Goal: Task Accomplishment & Management: Manage account settings

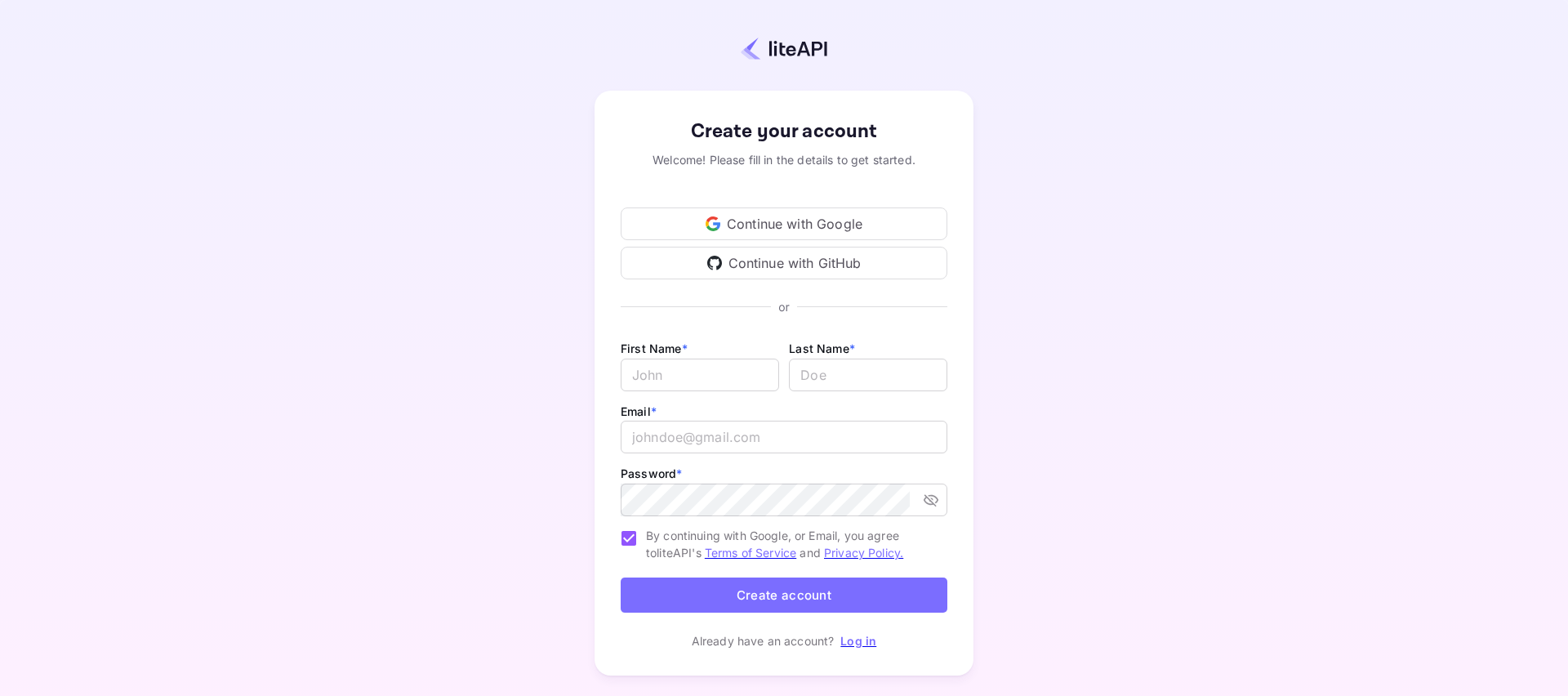
click at [794, 228] on div "Continue with Google" at bounding box center [784, 224] width 326 height 33
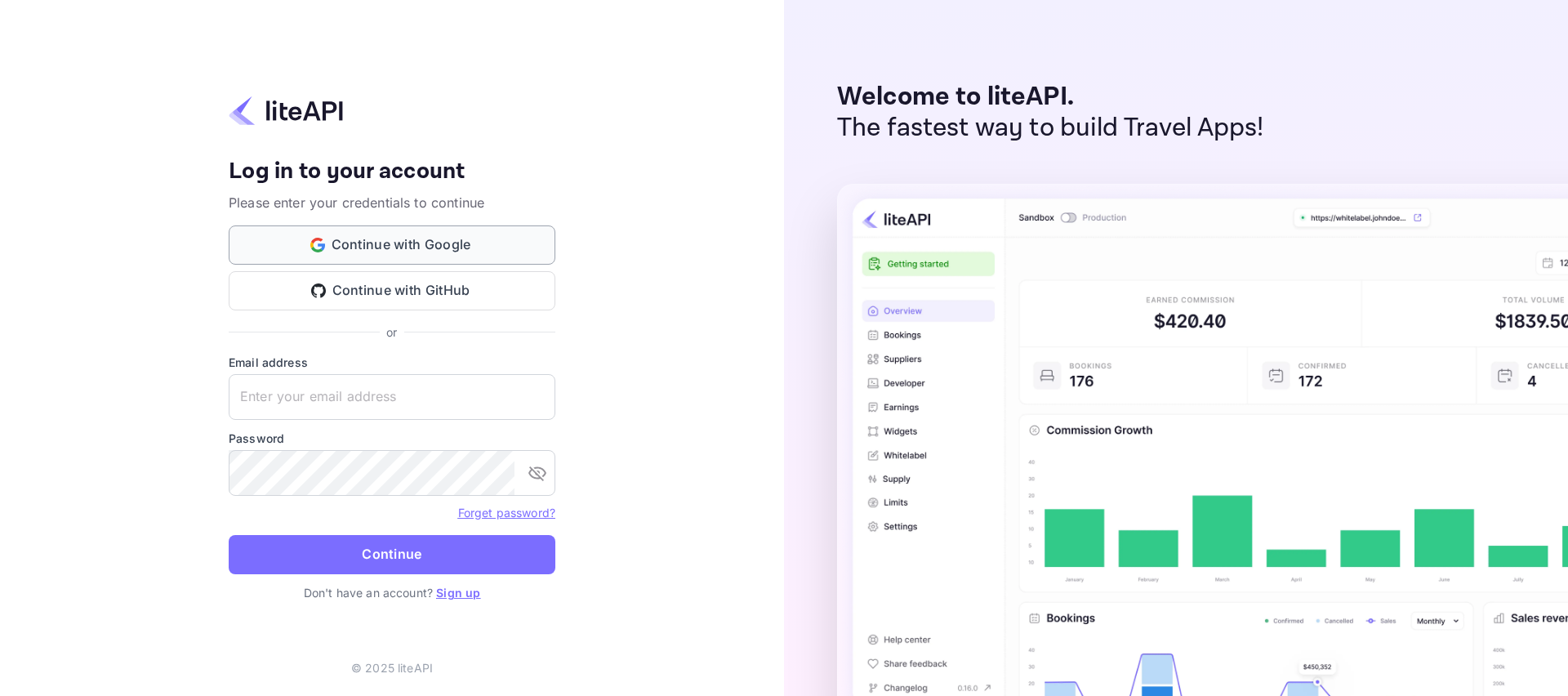
click at [368, 242] on button "Continue with Google" at bounding box center [392, 245] width 326 height 39
click at [453, 591] on link "Sign up" at bounding box center [458, 591] width 44 height 14
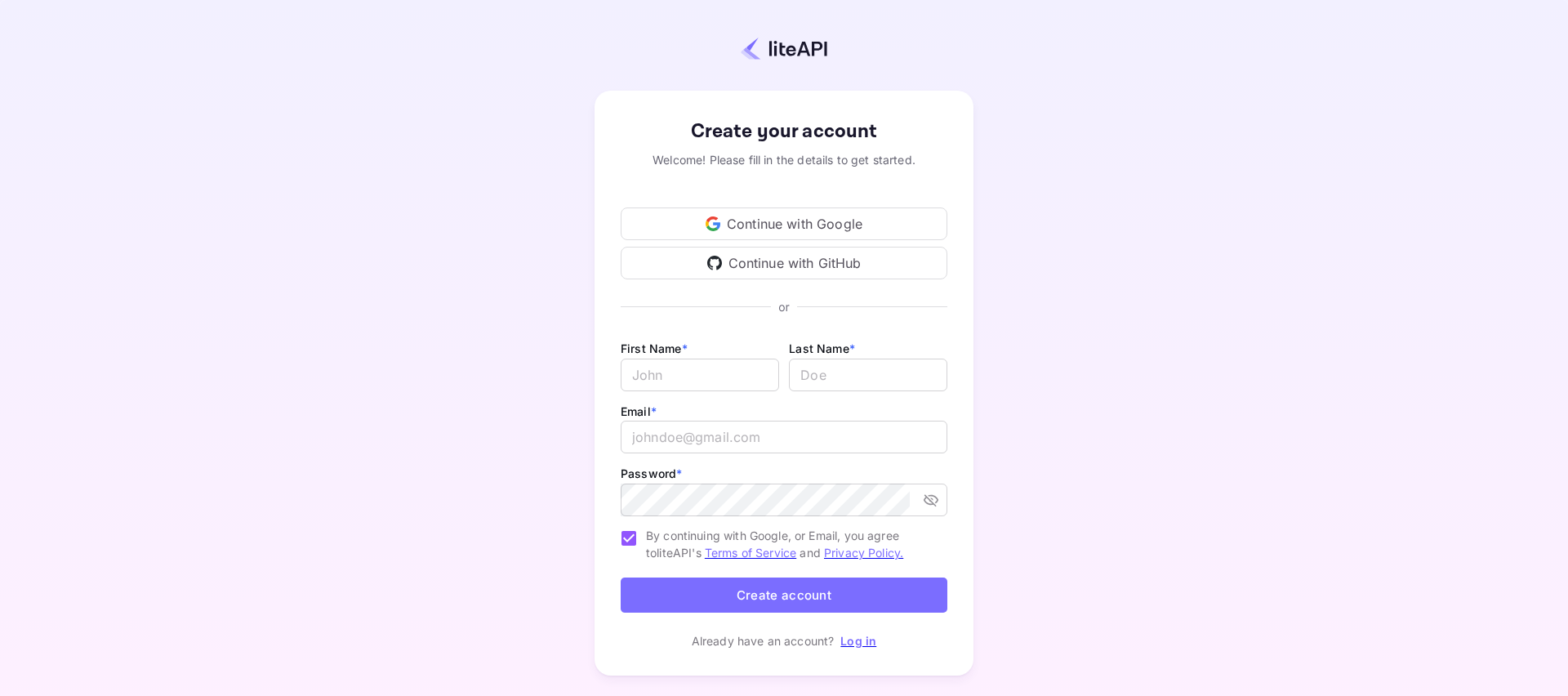
click at [767, 217] on div "Continue with Google" at bounding box center [784, 224] width 326 height 33
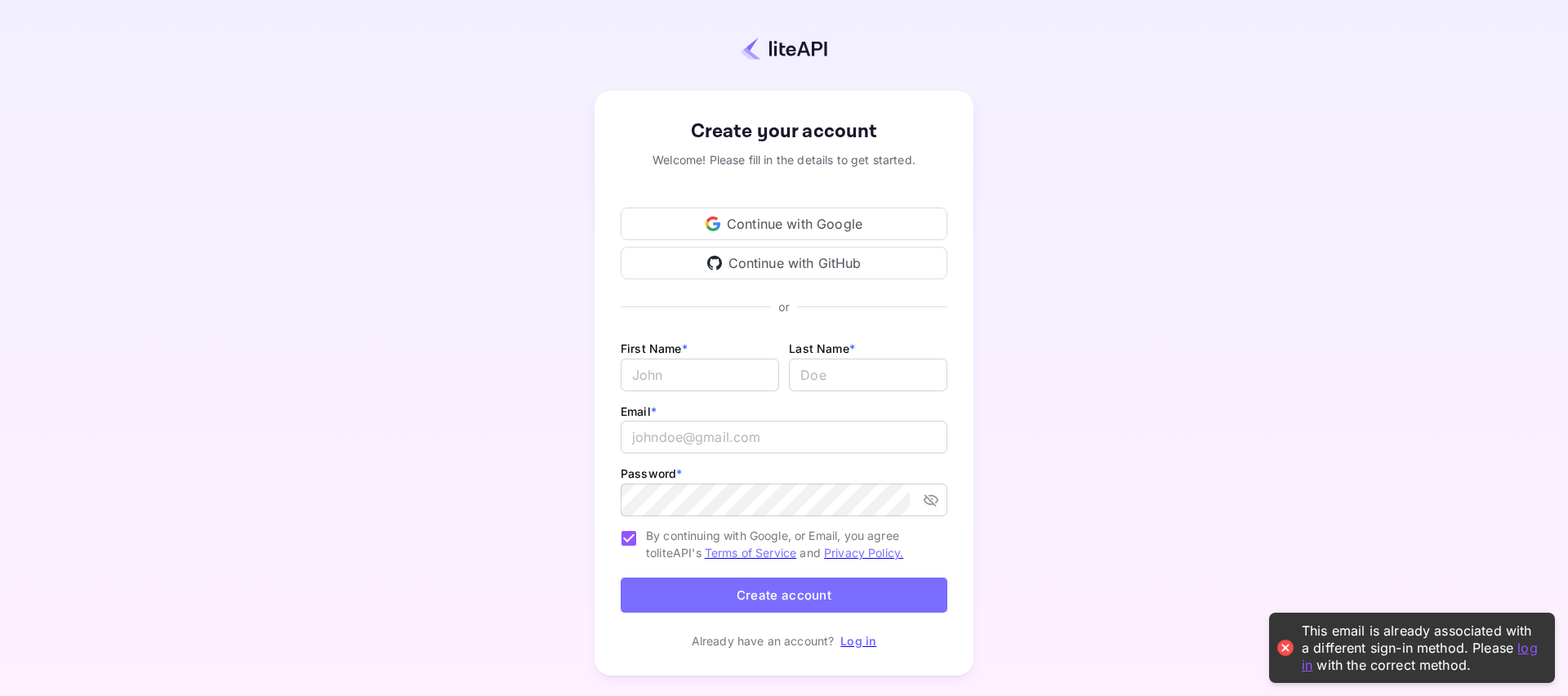
click at [1529, 647] on link "log in" at bounding box center [1419, 655] width 236 height 34
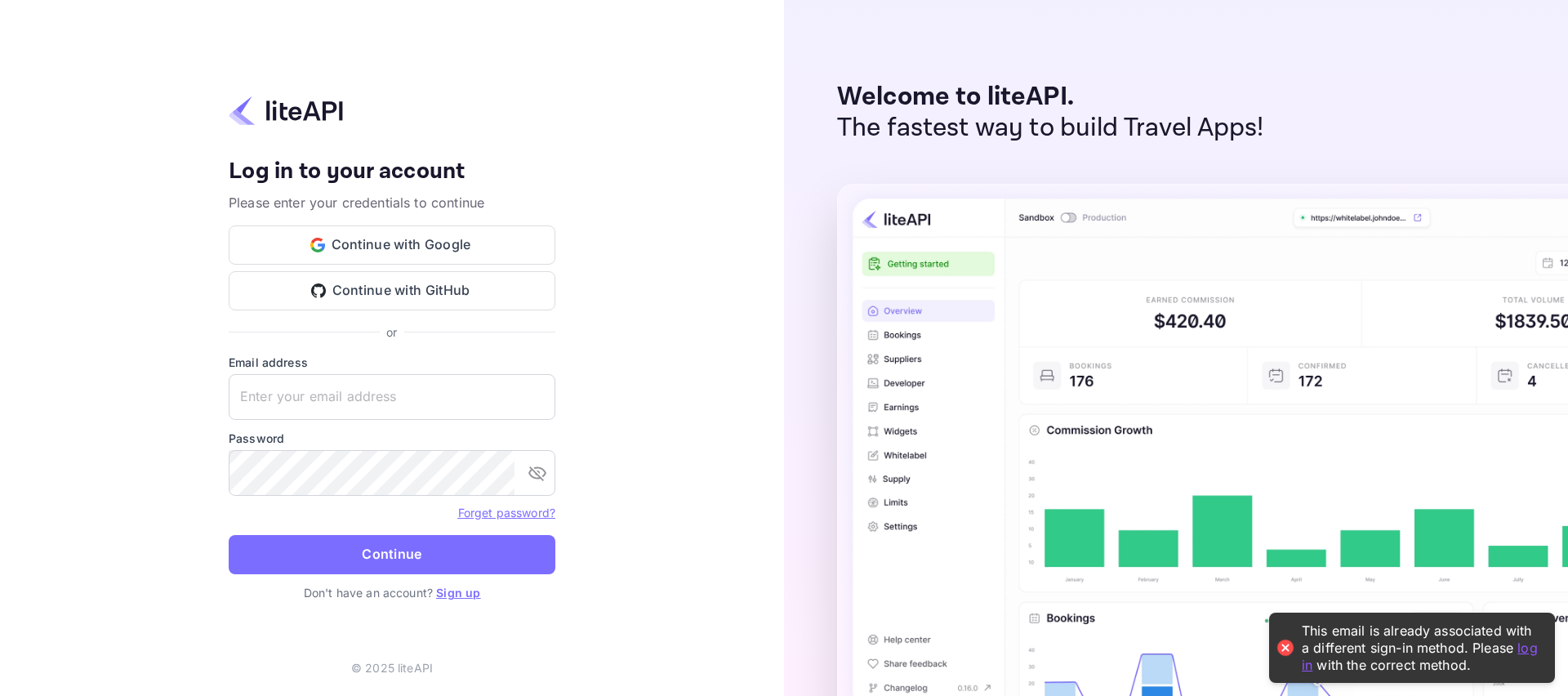
click at [482, 511] on link "Forget password?" at bounding box center [507, 512] width 97 height 14
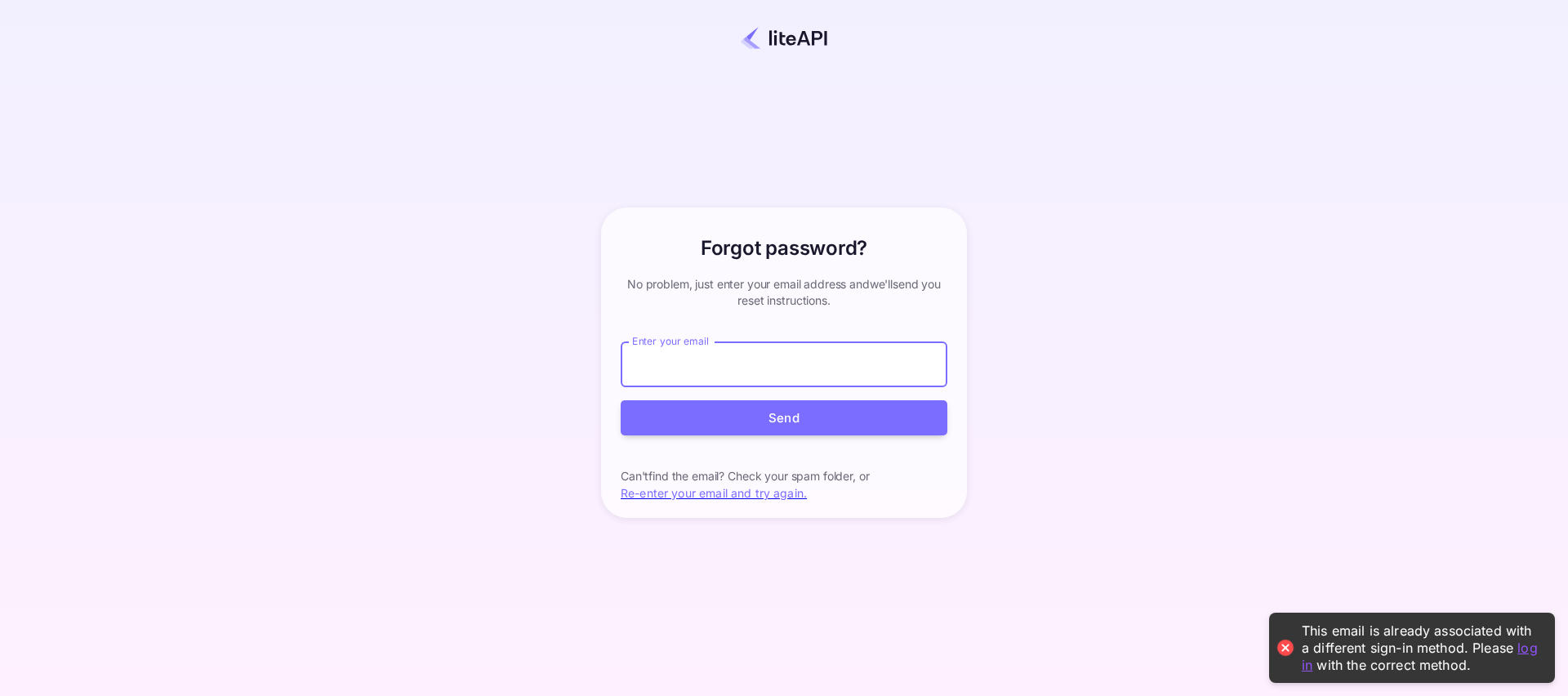
click at [687, 357] on input "Enter your email" at bounding box center [784, 364] width 326 height 46
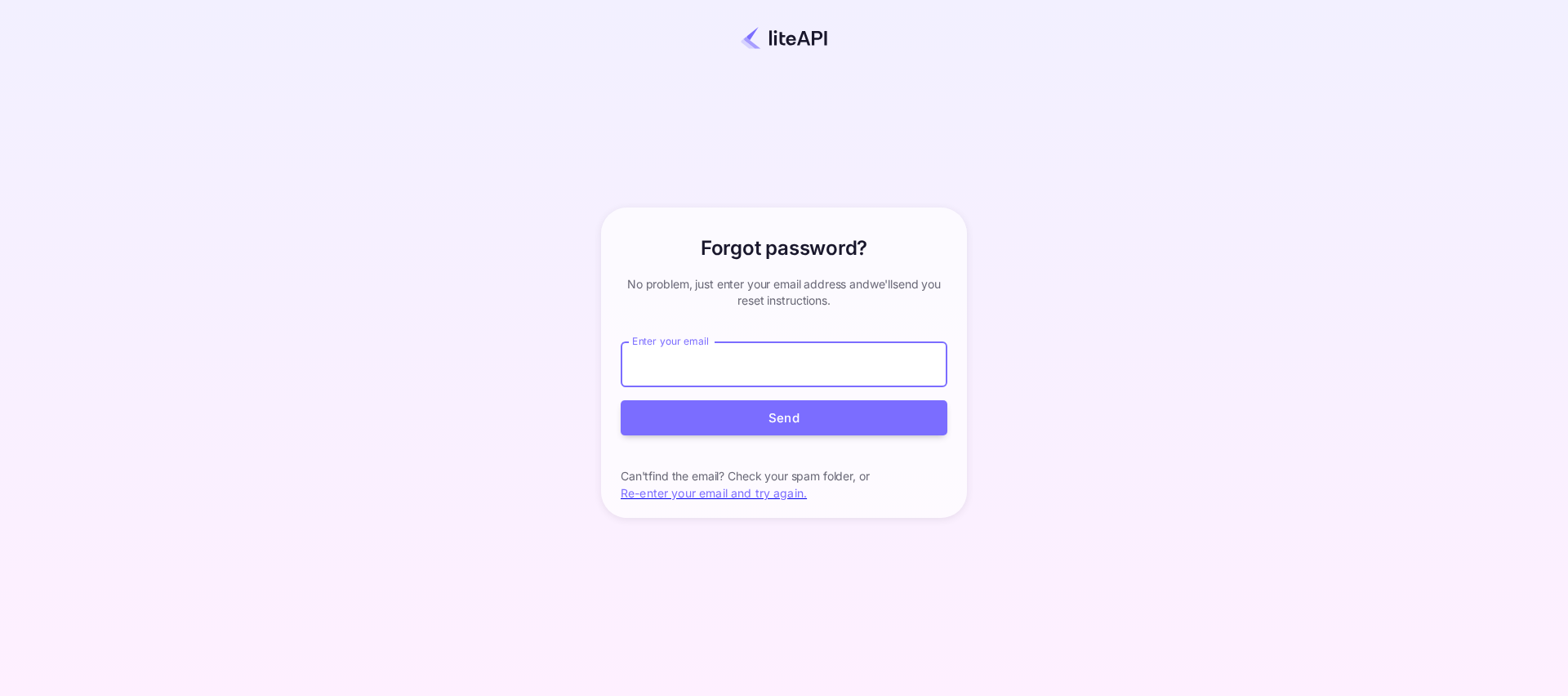
click at [690, 369] on input "Enter your email" at bounding box center [784, 364] width 326 height 46
type input "[EMAIL_ADDRESS][DOMAIN_NAME]"
drag, startPoint x: 748, startPoint y: 414, endPoint x: 697, endPoint y: 392, distance: 55.5
click at [748, 414] on button "Send" at bounding box center [784, 417] width 326 height 35
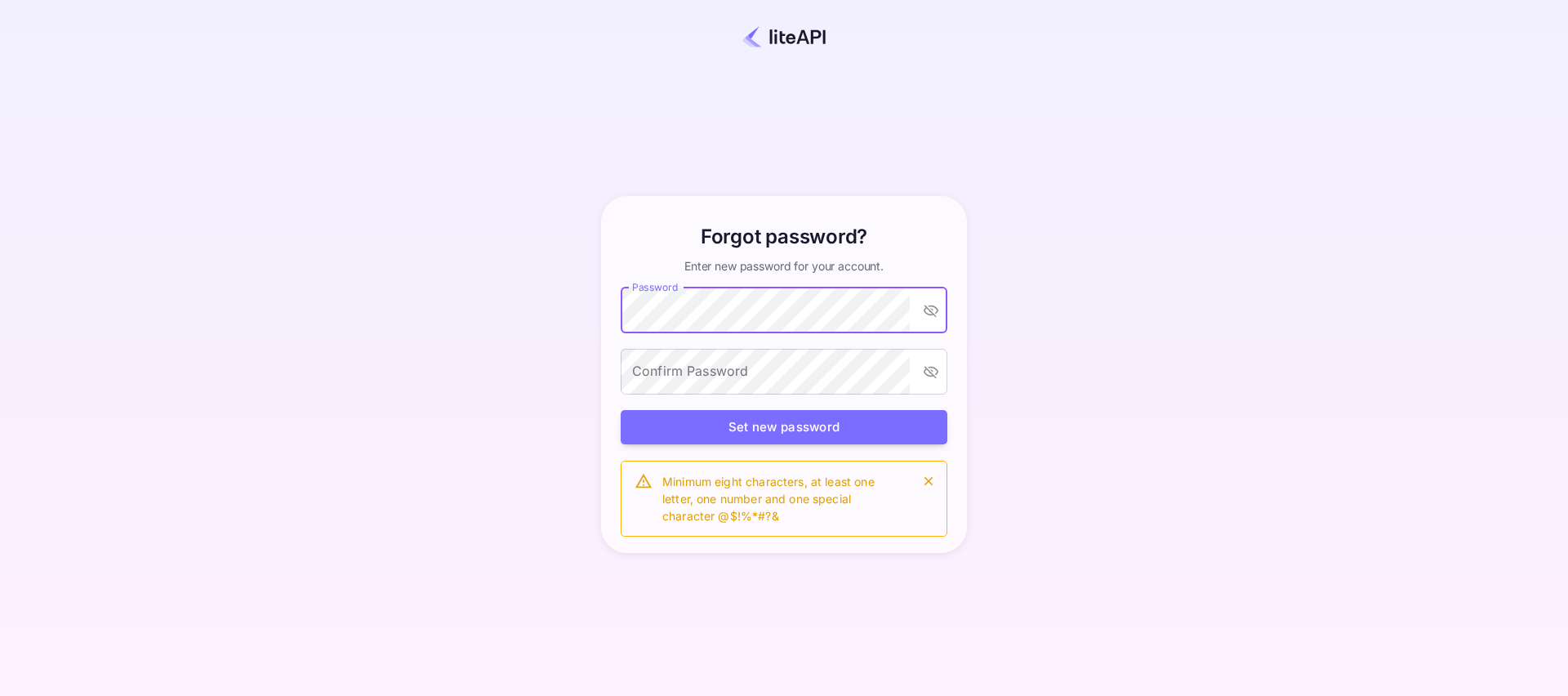
click at [927, 308] on icon "toggle password visibility" at bounding box center [931, 310] width 15 height 12
click at [667, 356] on div "Confirm Password Confirm Password" at bounding box center [784, 372] width 326 height 49
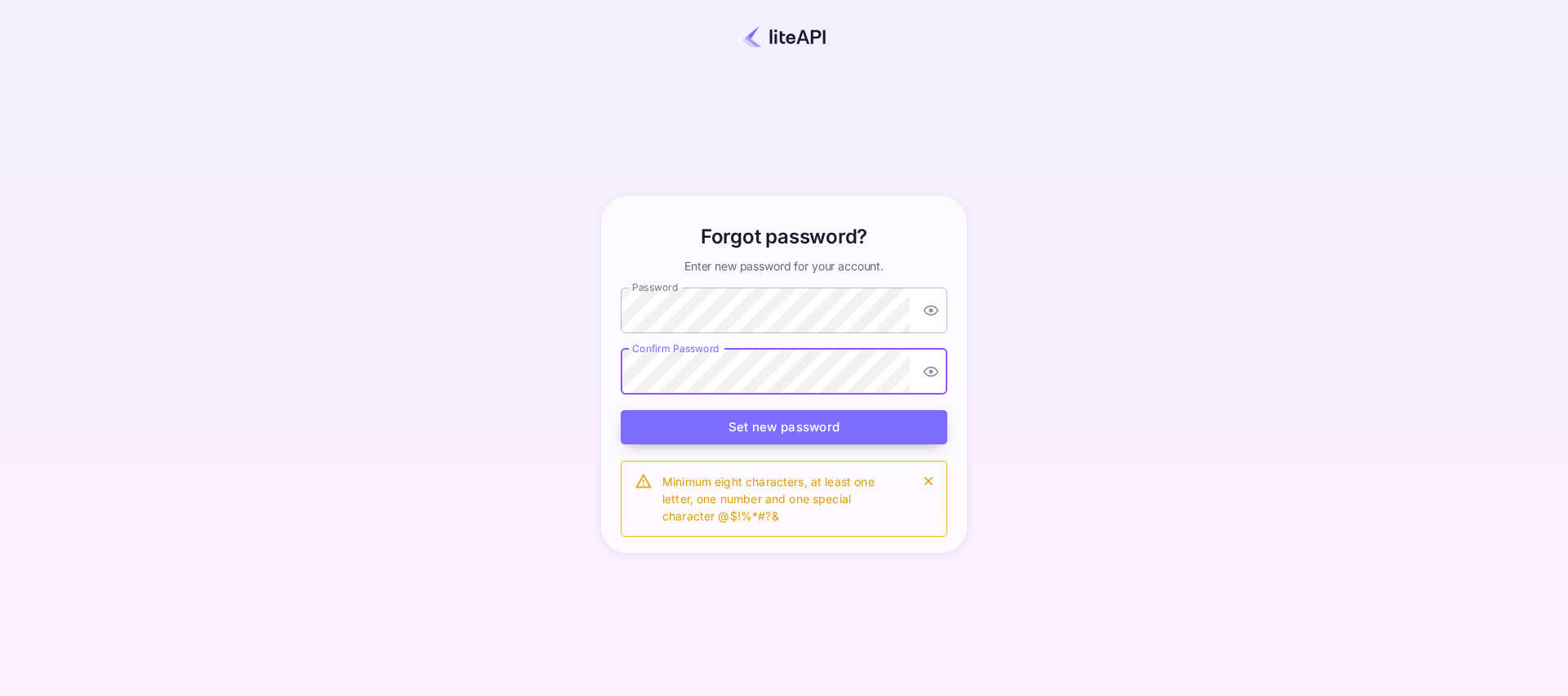
click at [748, 422] on button "Set new password" at bounding box center [784, 427] width 326 height 35
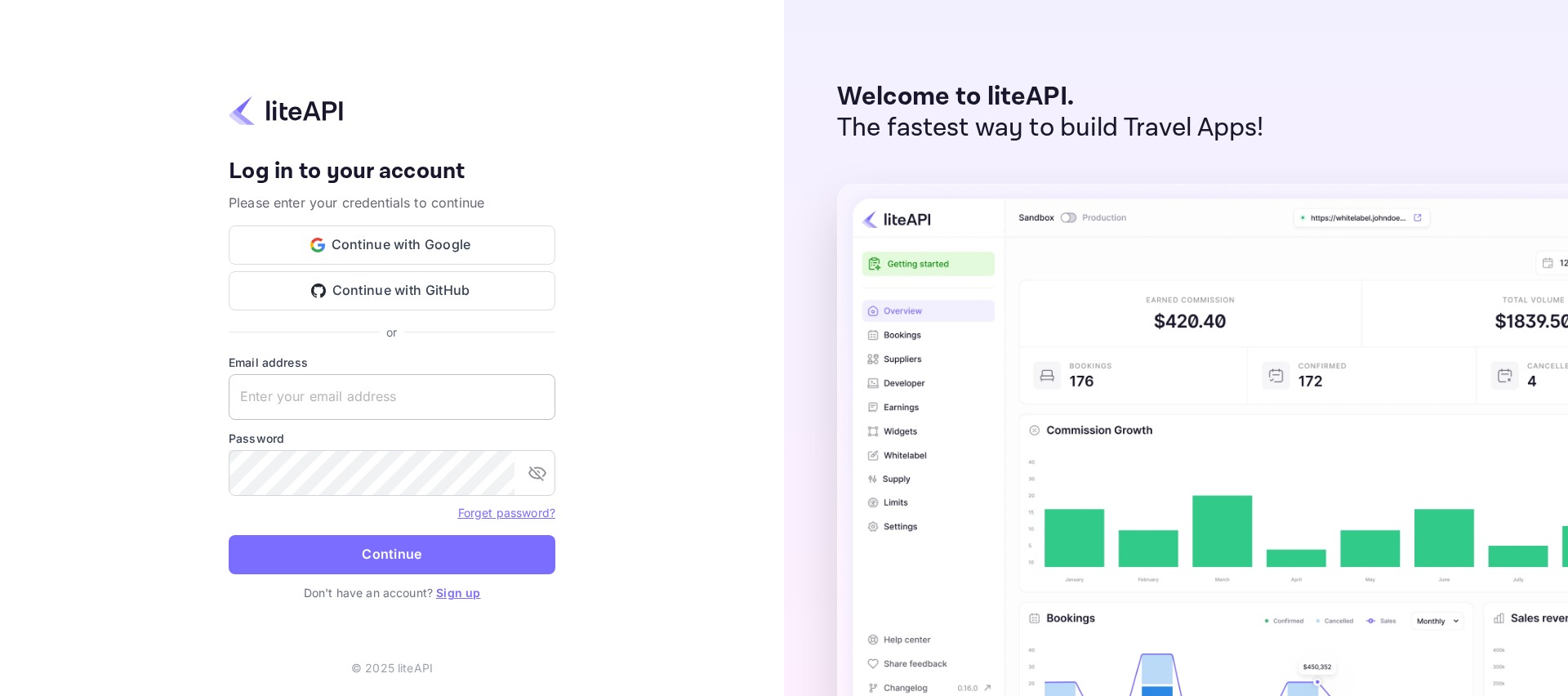
click at [304, 393] on input "text" at bounding box center [392, 397] width 326 height 46
click at [259, 396] on input "ri" at bounding box center [392, 397] width 326 height 46
click at [260, 396] on input "ri" at bounding box center [392, 397] width 326 height 46
type input "[EMAIL_ADDRESS][DOMAIN_NAME]"
click at [392, 557] on button "Continue" at bounding box center [392, 554] width 326 height 39
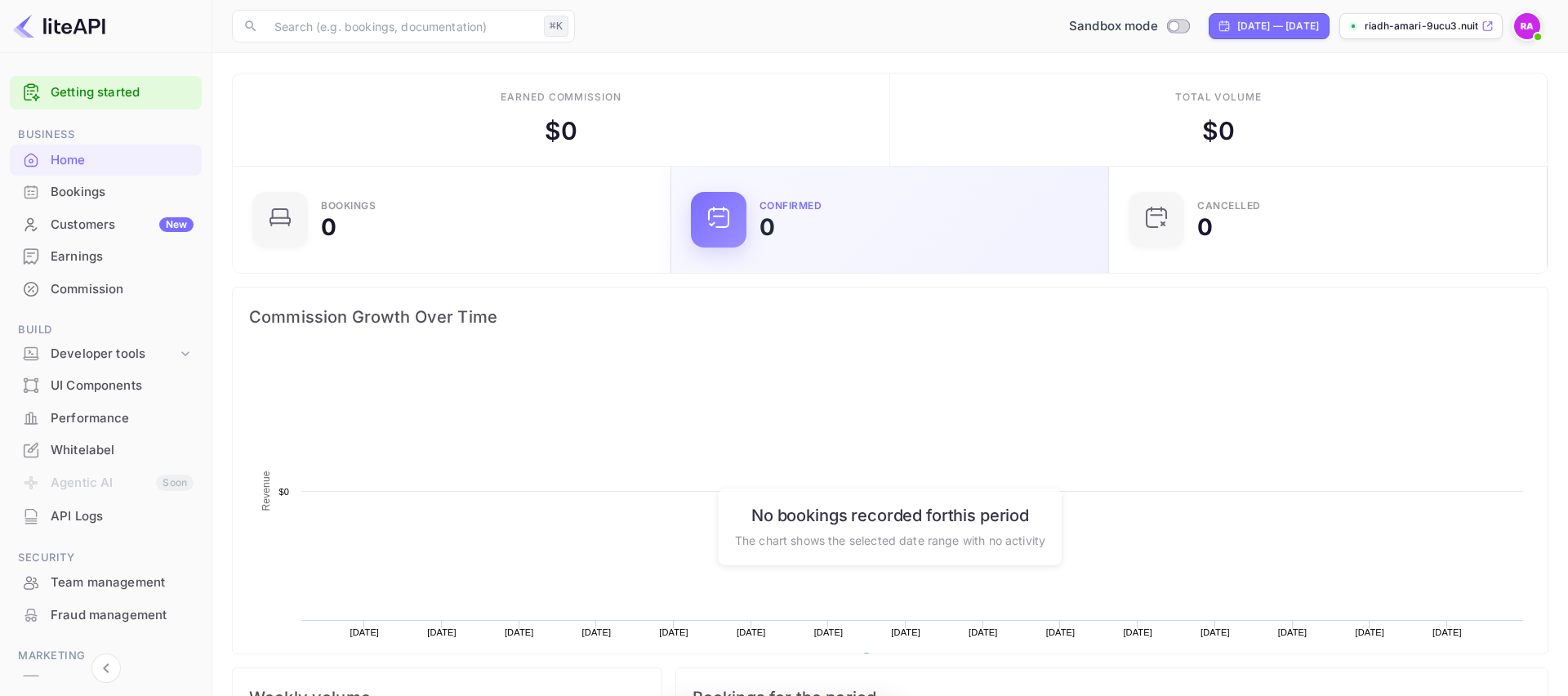
scroll to position [265, 428]
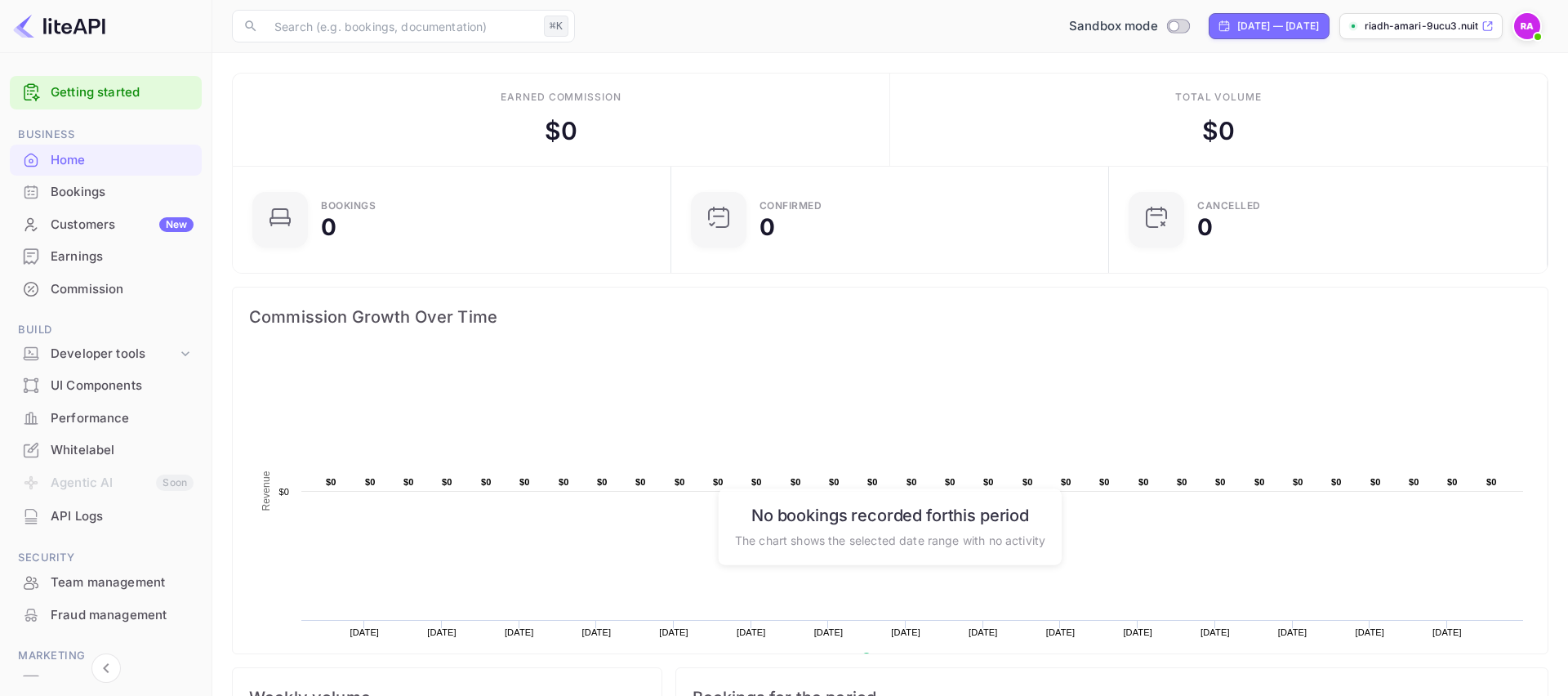
click at [85, 224] on div "Customers New" at bounding box center [122, 225] width 143 height 18
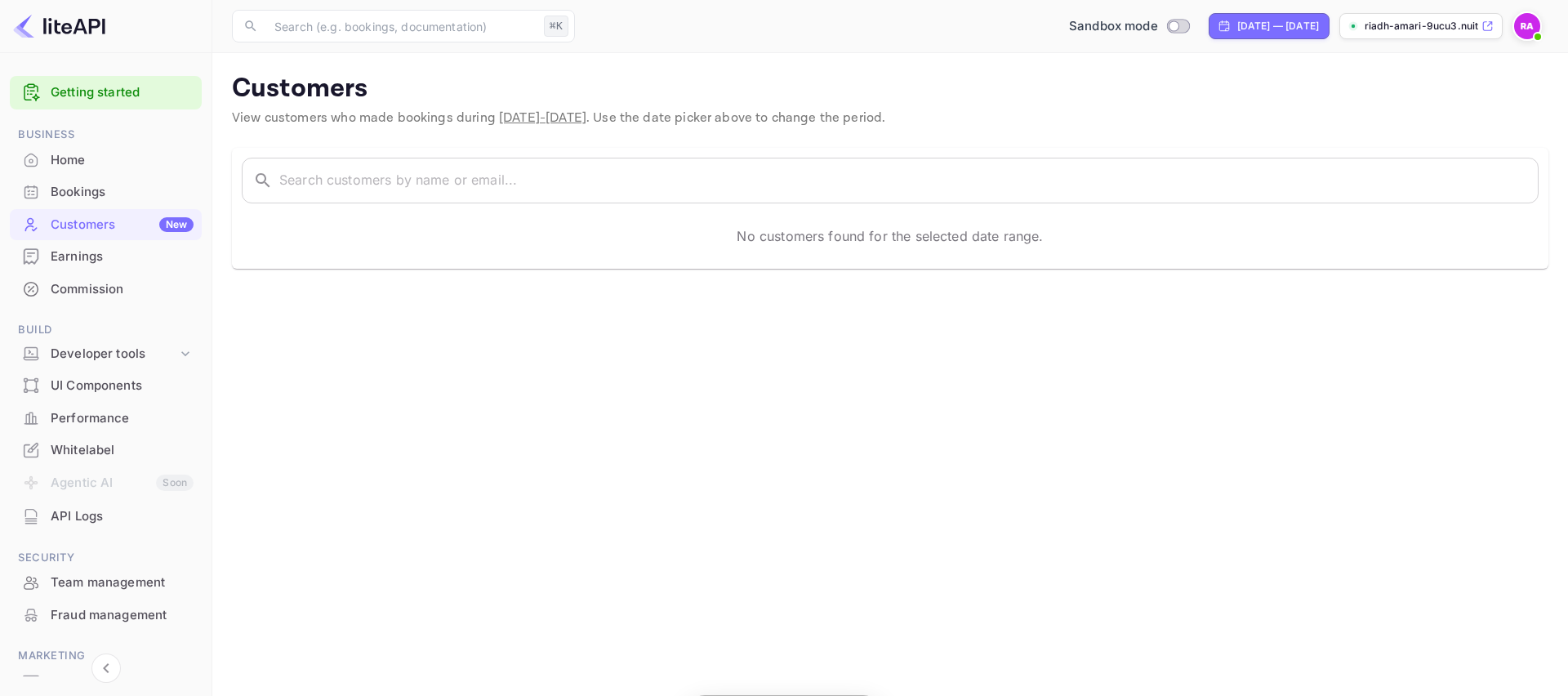
click at [75, 186] on div "Bookings" at bounding box center [122, 192] width 143 height 18
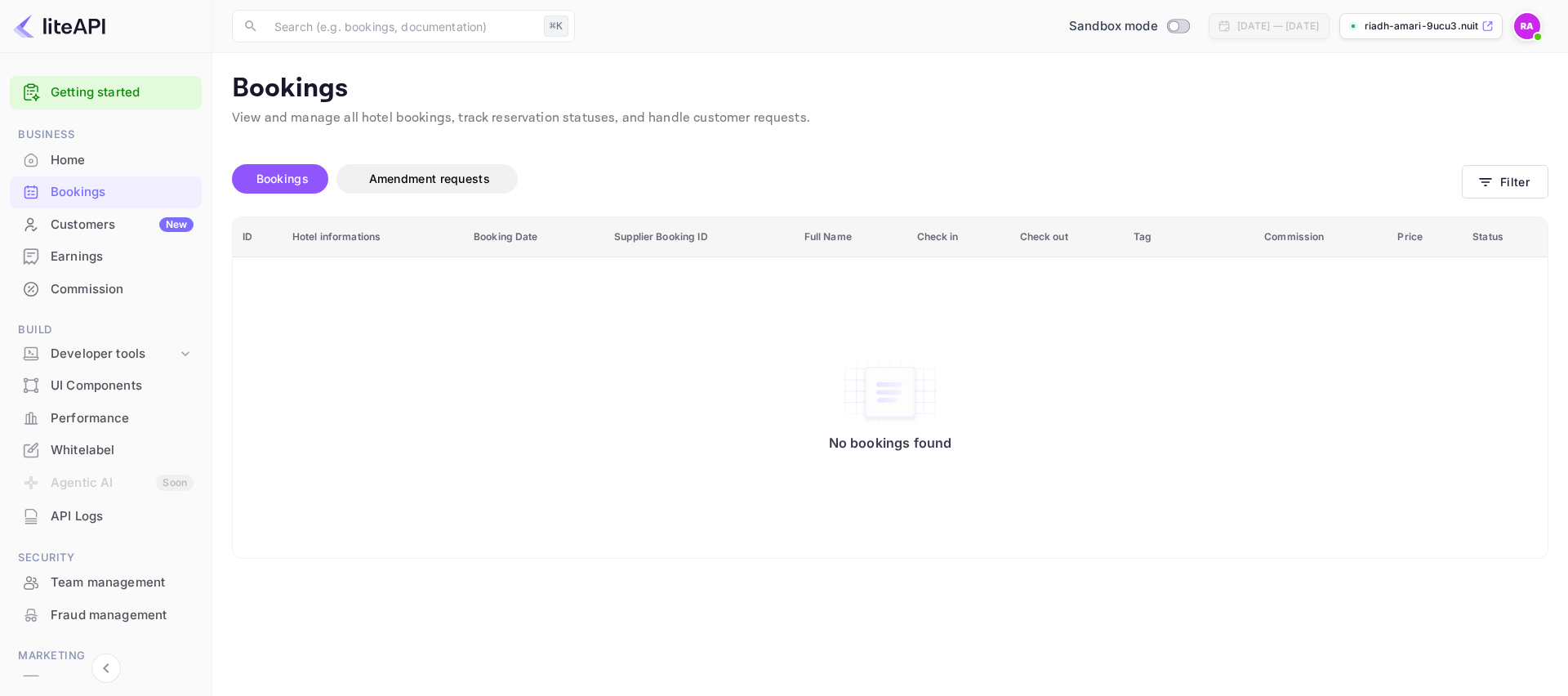
click at [1534, 26] on img at bounding box center [1527, 26] width 26 height 26
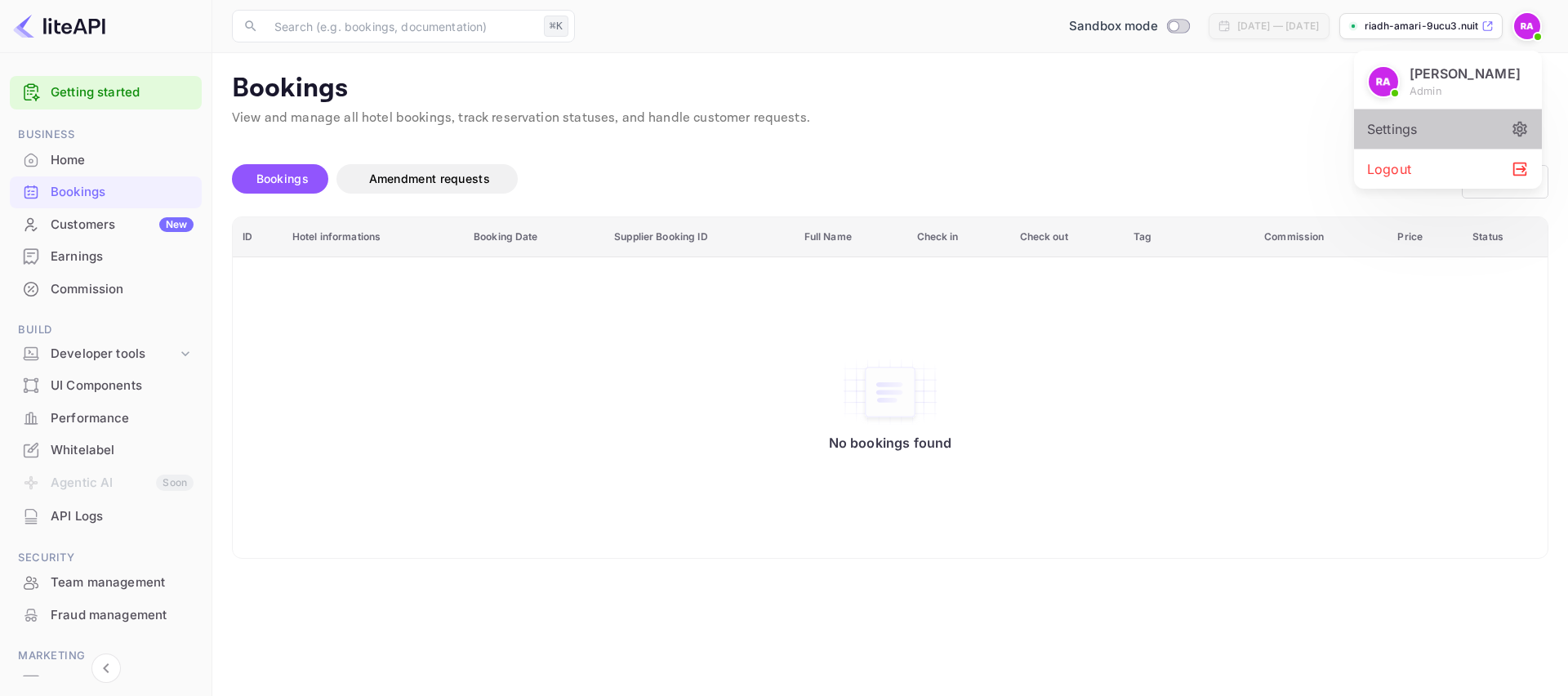
click at [1504, 136] on div "Settings" at bounding box center [1447, 128] width 188 height 39
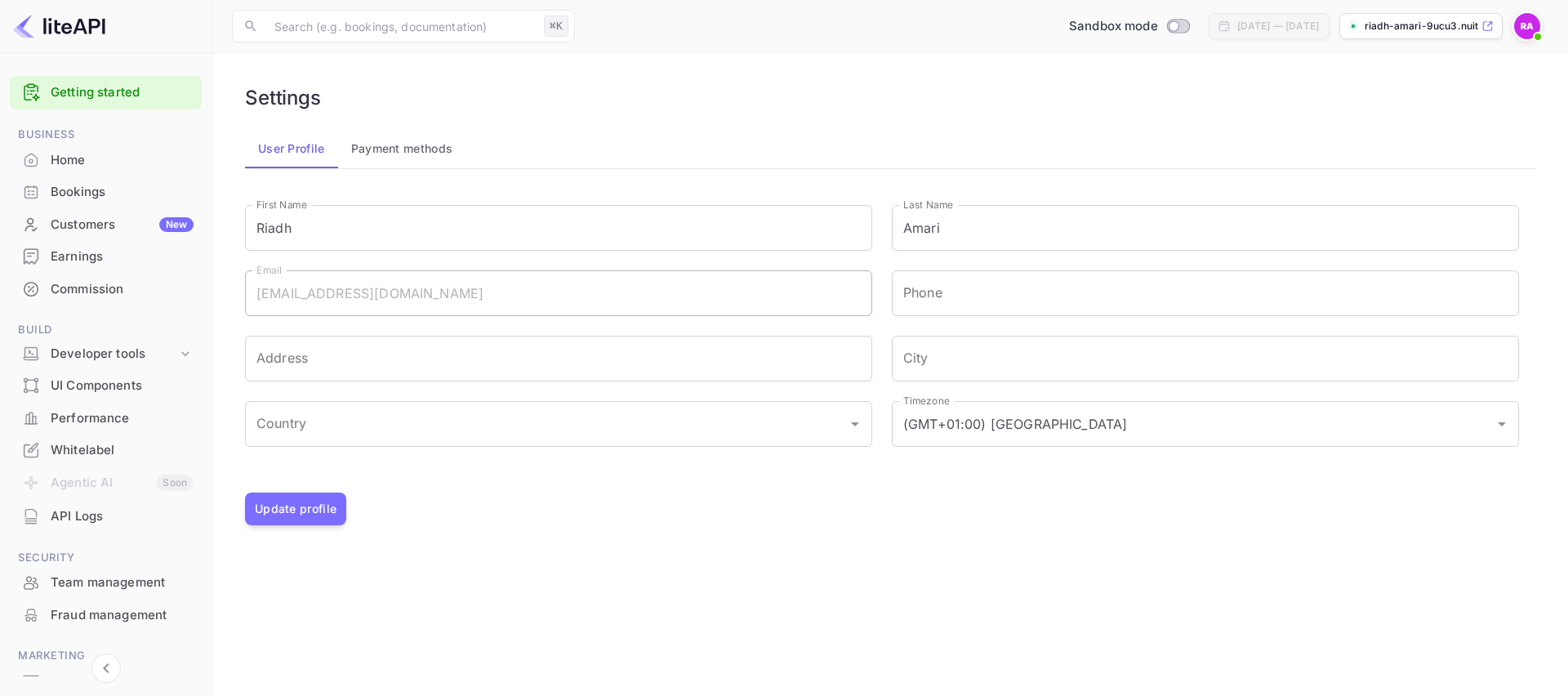
click at [400, 153] on button "Payment methods" at bounding box center [403, 149] width 128 height 39
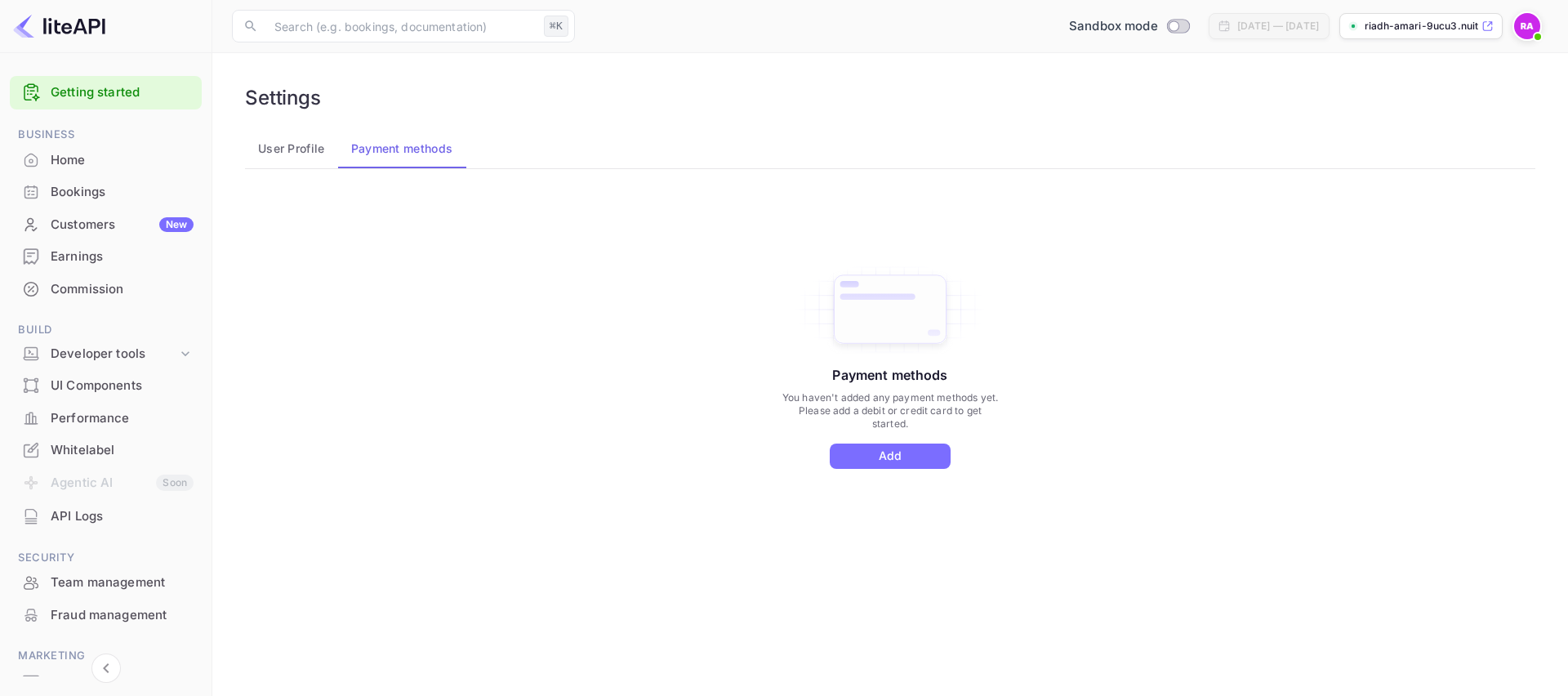
click at [294, 150] on button "User Profile" at bounding box center [292, 149] width 94 height 39
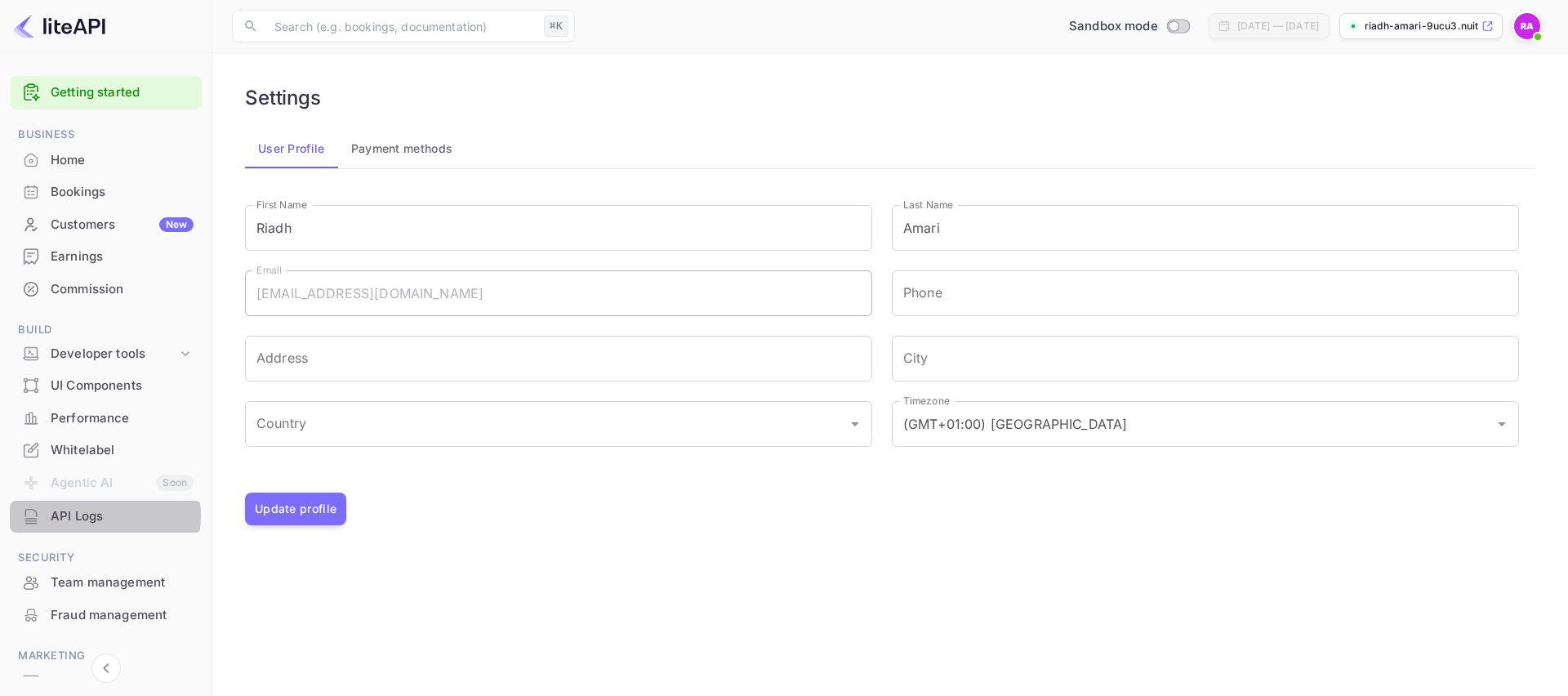
click at [90, 515] on div "API Logs" at bounding box center [122, 516] width 143 height 18
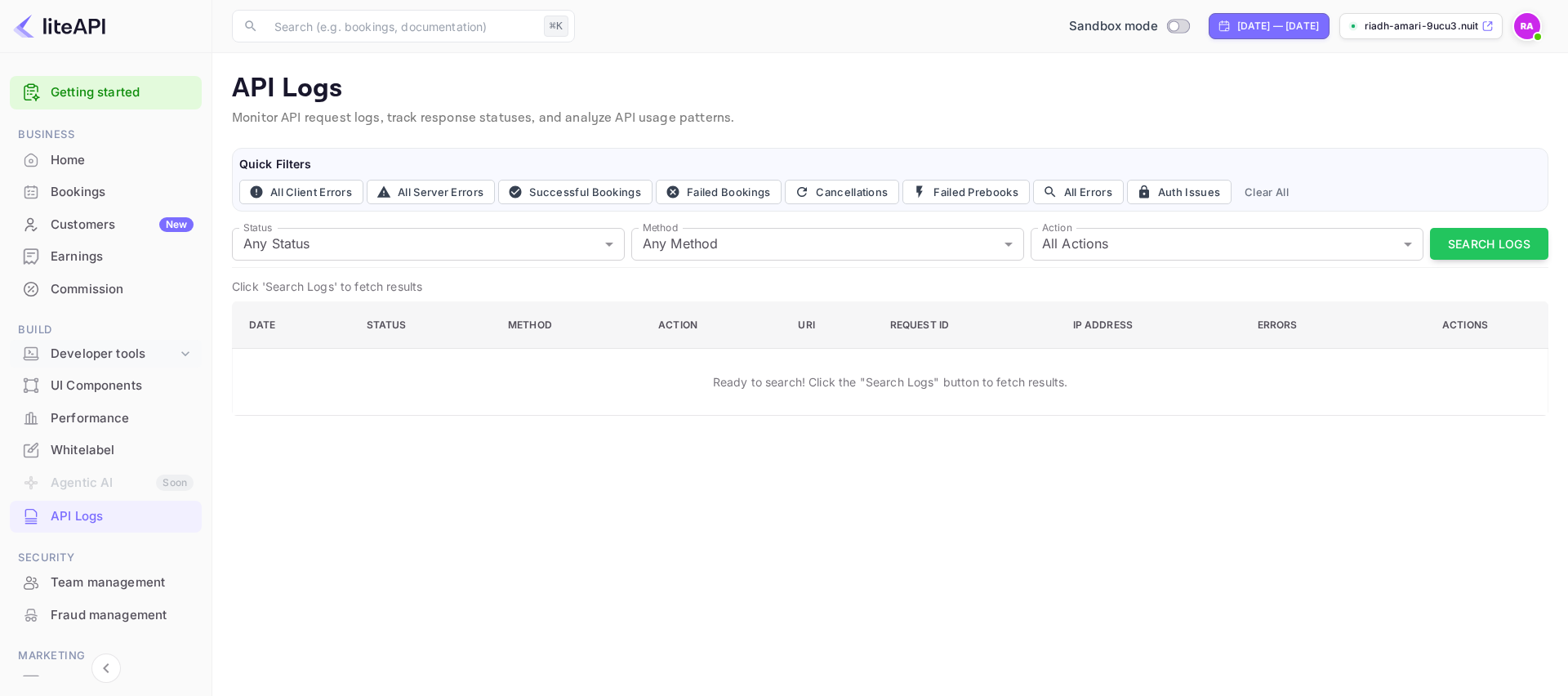
click at [172, 360] on div "Developer tools" at bounding box center [114, 354] width 127 height 18
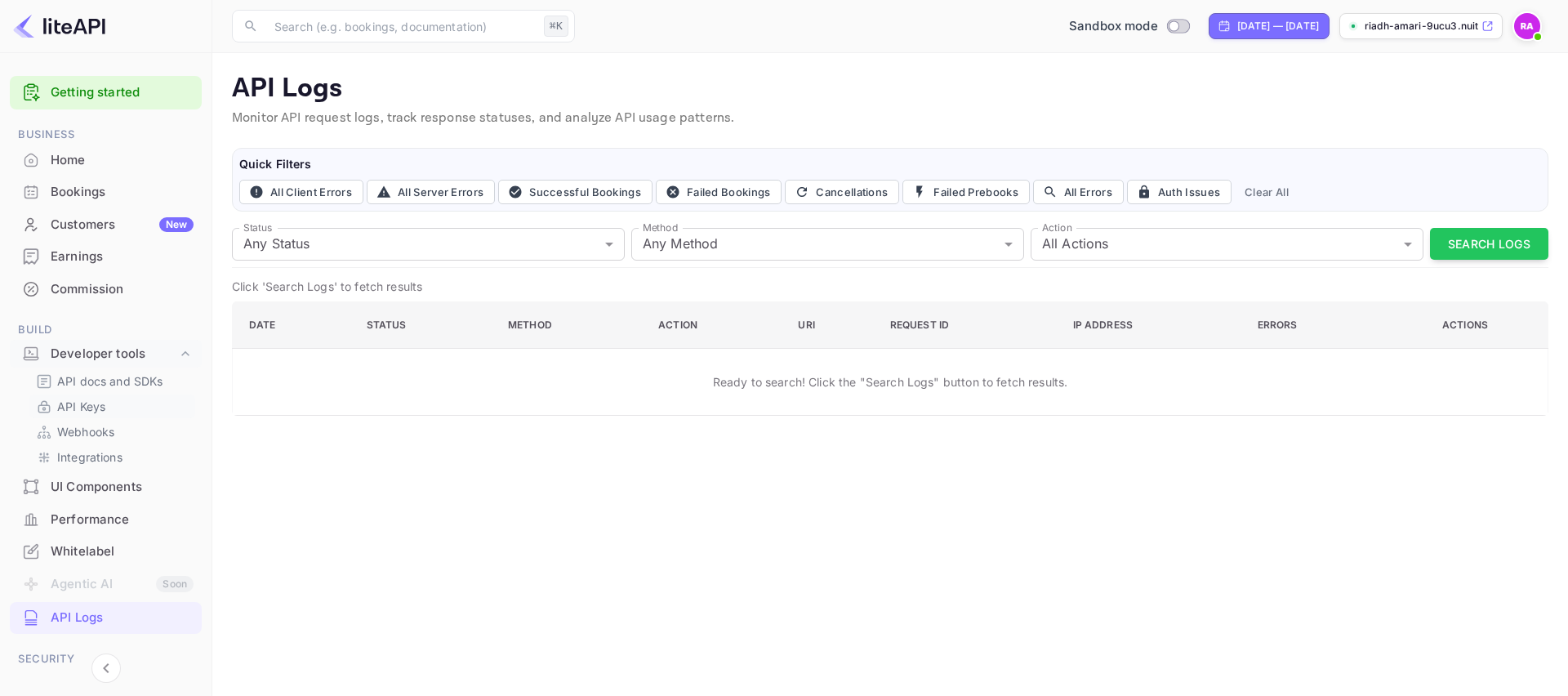
click at [100, 398] on p "API Keys" at bounding box center [81, 406] width 49 height 17
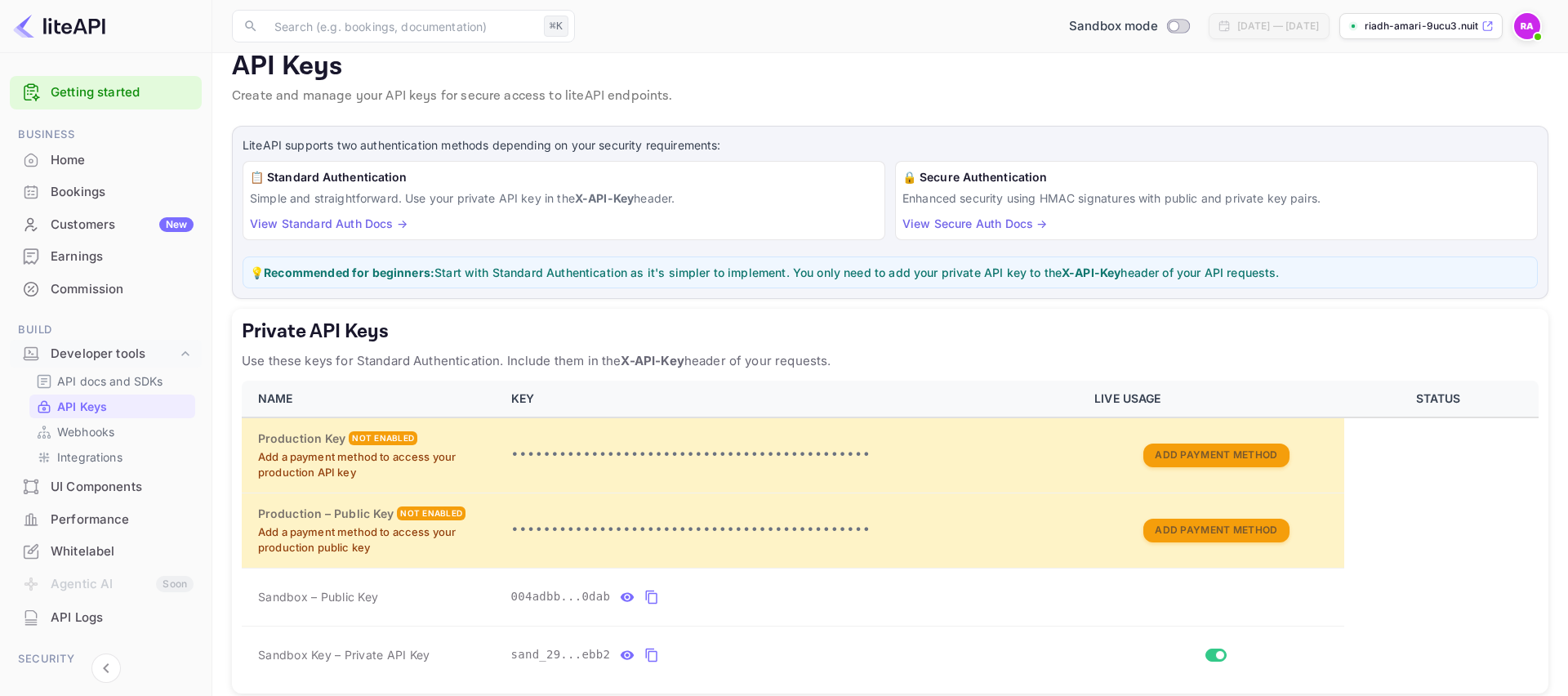
scroll to position [24, 0]
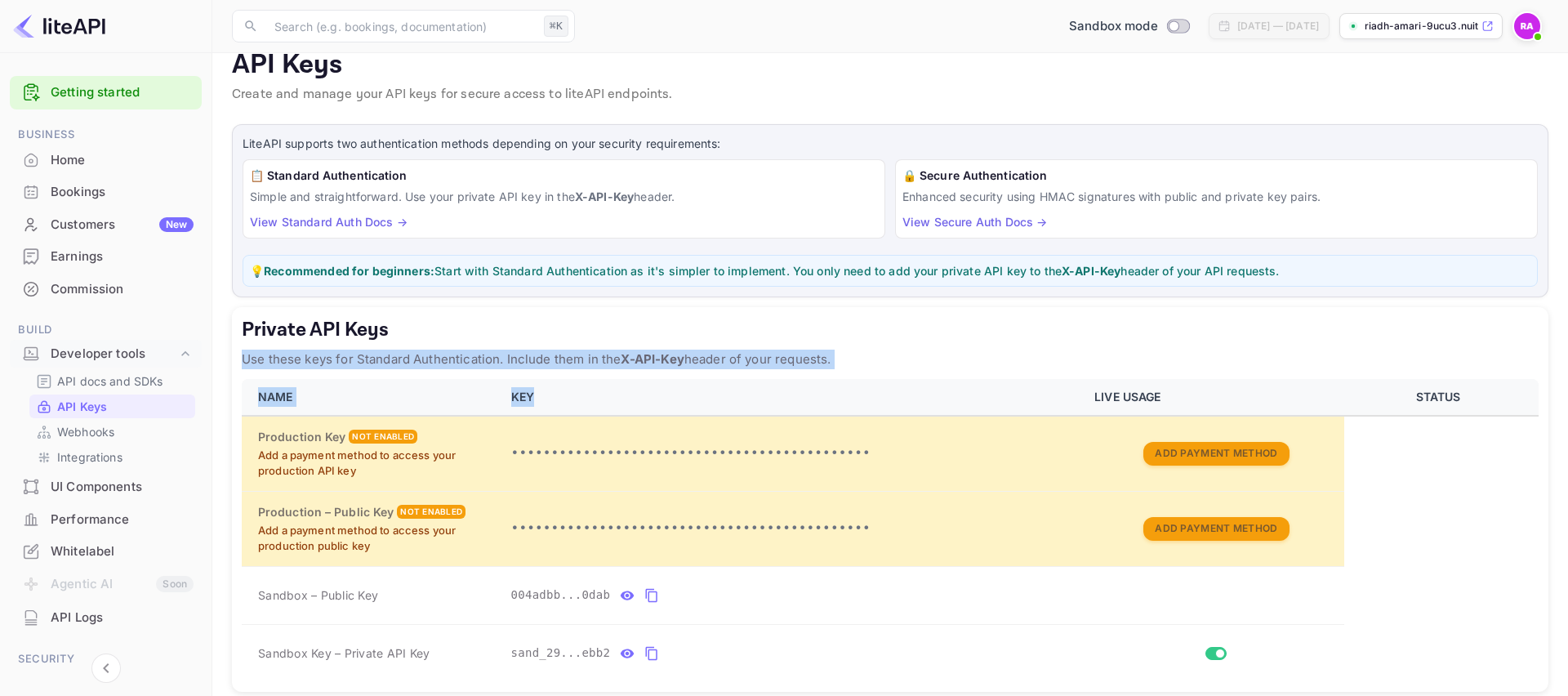
drag, startPoint x: 244, startPoint y: 359, endPoint x: 965, endPoint y: 392, distance: 721.8
click at [965, 392] on div "Private API Keys Use these keys for Standard Authentication. Include them in th…" at bounding box center [889, 499] width 1316 height 384
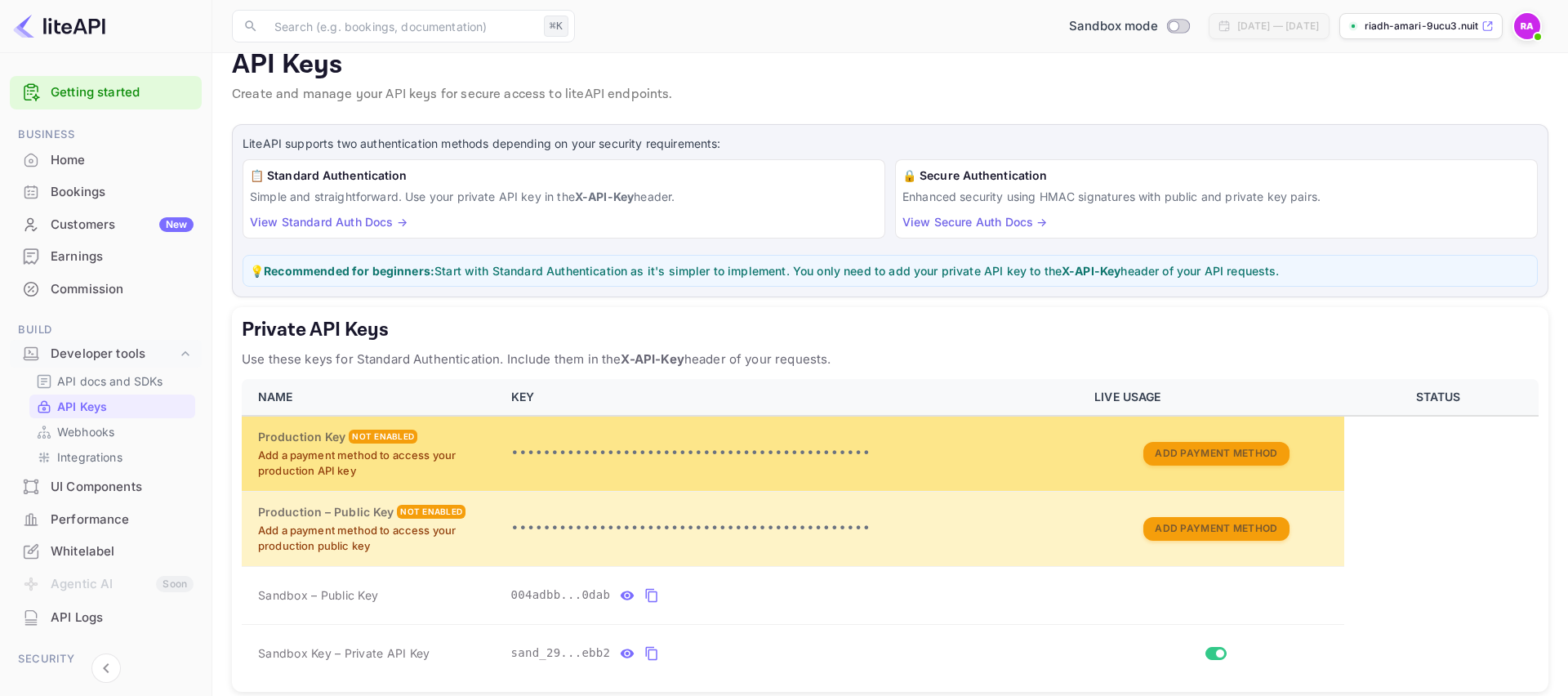
click at [854, 450] on p "•••••••••••••••••••••••••••••••••••••••••••••" at bounding box center [792, 452] width 564 height 19
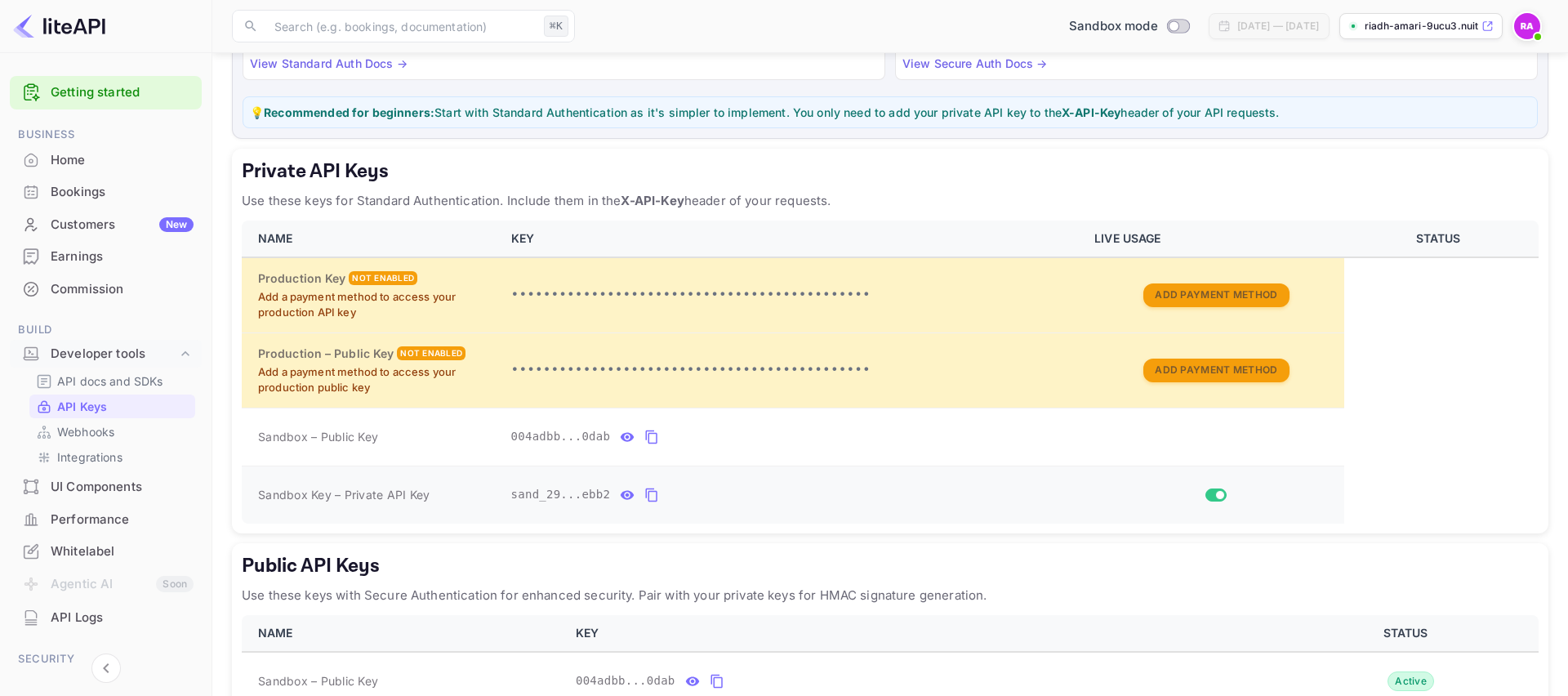
scroll to position [182, 0]
click at [625, 438] on icon "private api keys table" at bounding box center [627, 436] width 14 height 9
click at [786, 433] on icon "private api keys table" at bounding box center [783, 436] width 13 height 11
click at [627, 495] on icon "private api keys table" at bounding box center [627, 493] width 14 height 9
click at [814, 490] on icon "private api keys table" at bounding box center [818, 493] width 13 height 11
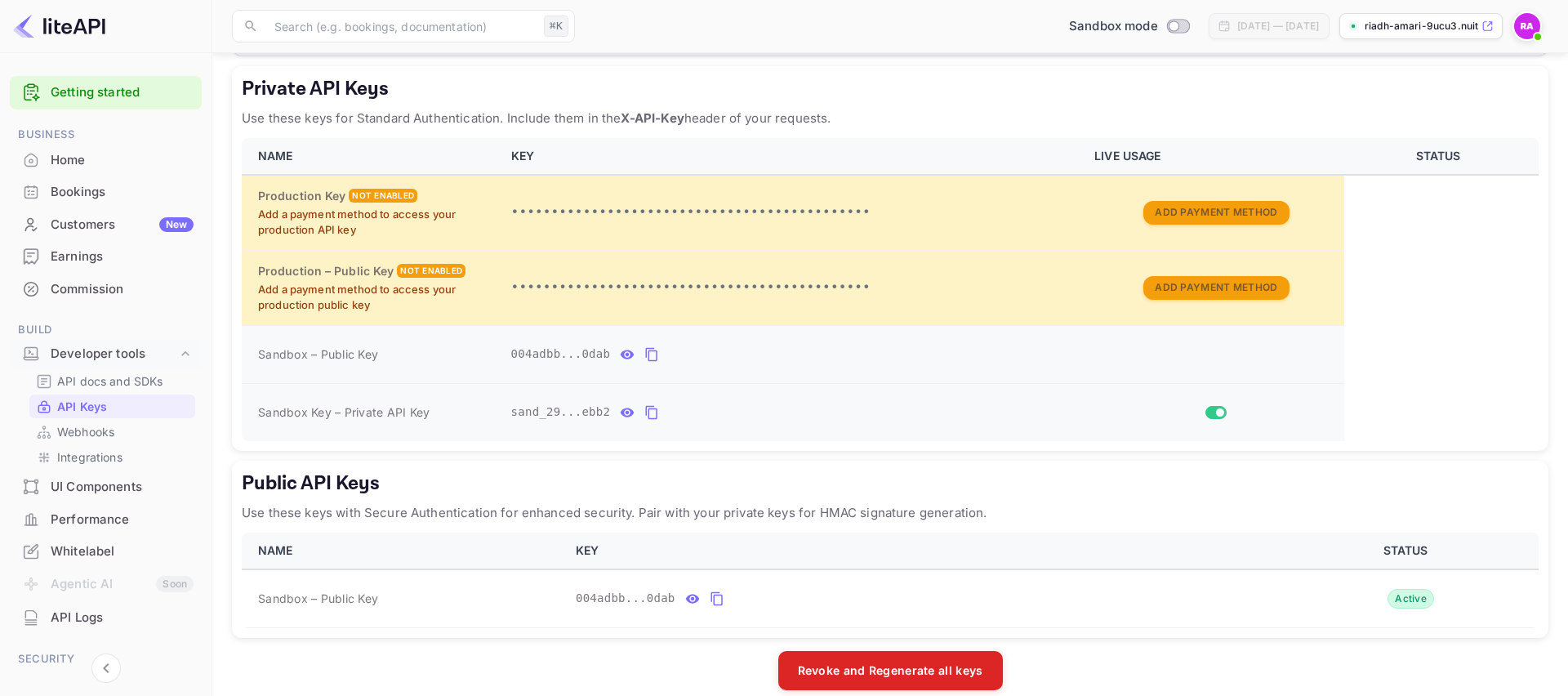
scroll to position [285, 0]
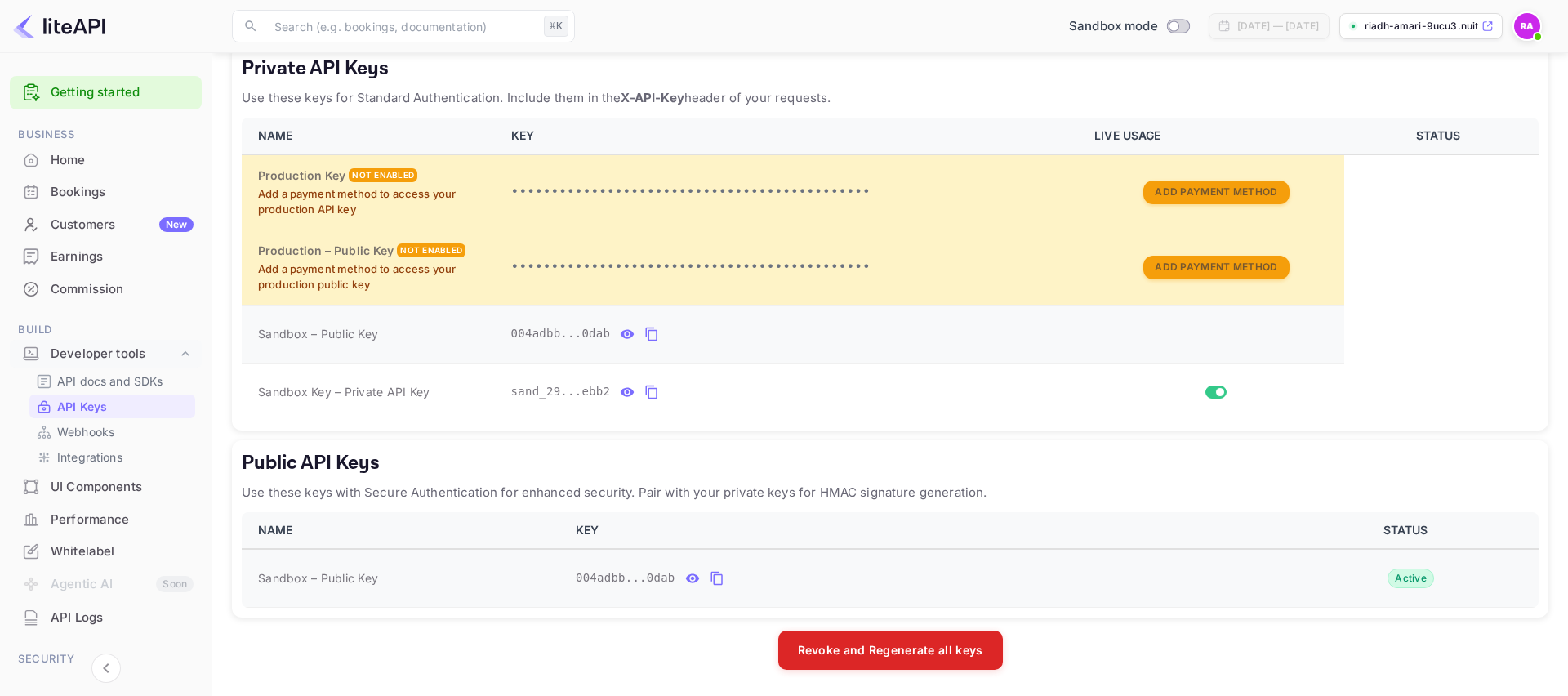
click at [697, 576] on icon "public api keys table" at bounding box center [691, 578] width 14 height 9
click at [845, 576] on icon "public api keys table" at bounding box center [847, 578] width 13 height 11
click at [112, 426] on p "Webhooks" at bounding box center [85, 431] width 57 height 17
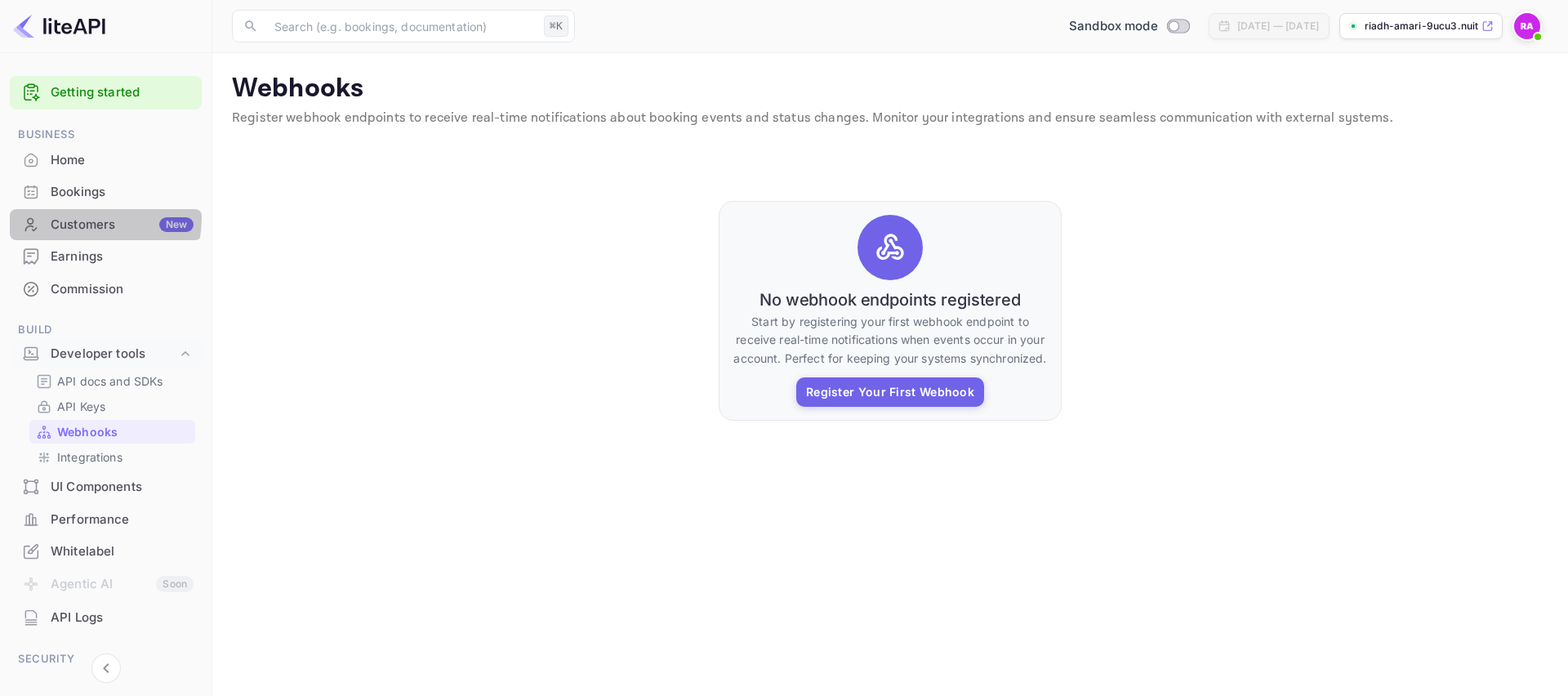
click at [78, 217] on div "Customers New" at bounding box center [122, 225] width 143 height 18
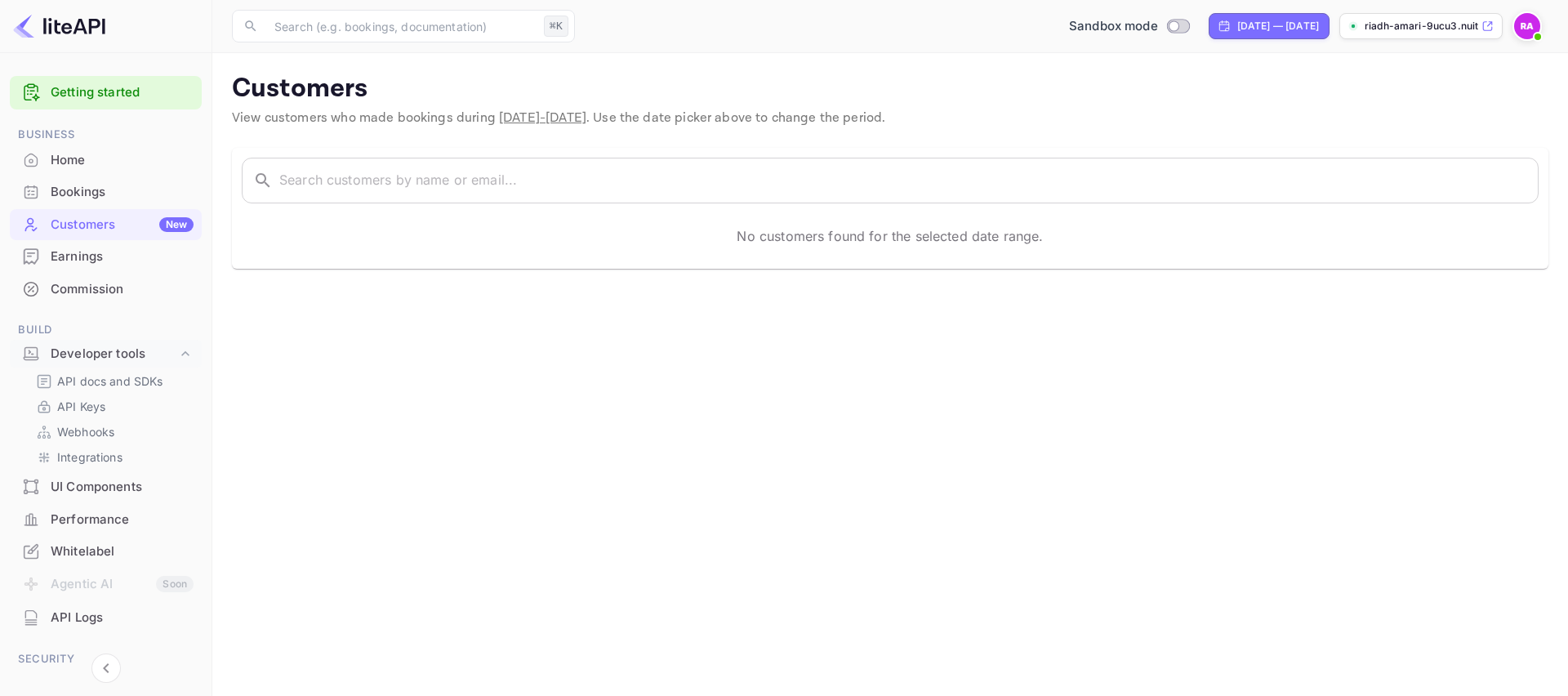
click at [62, 160] on div "Home" at bounding box center [122, 160] width 143 height 18
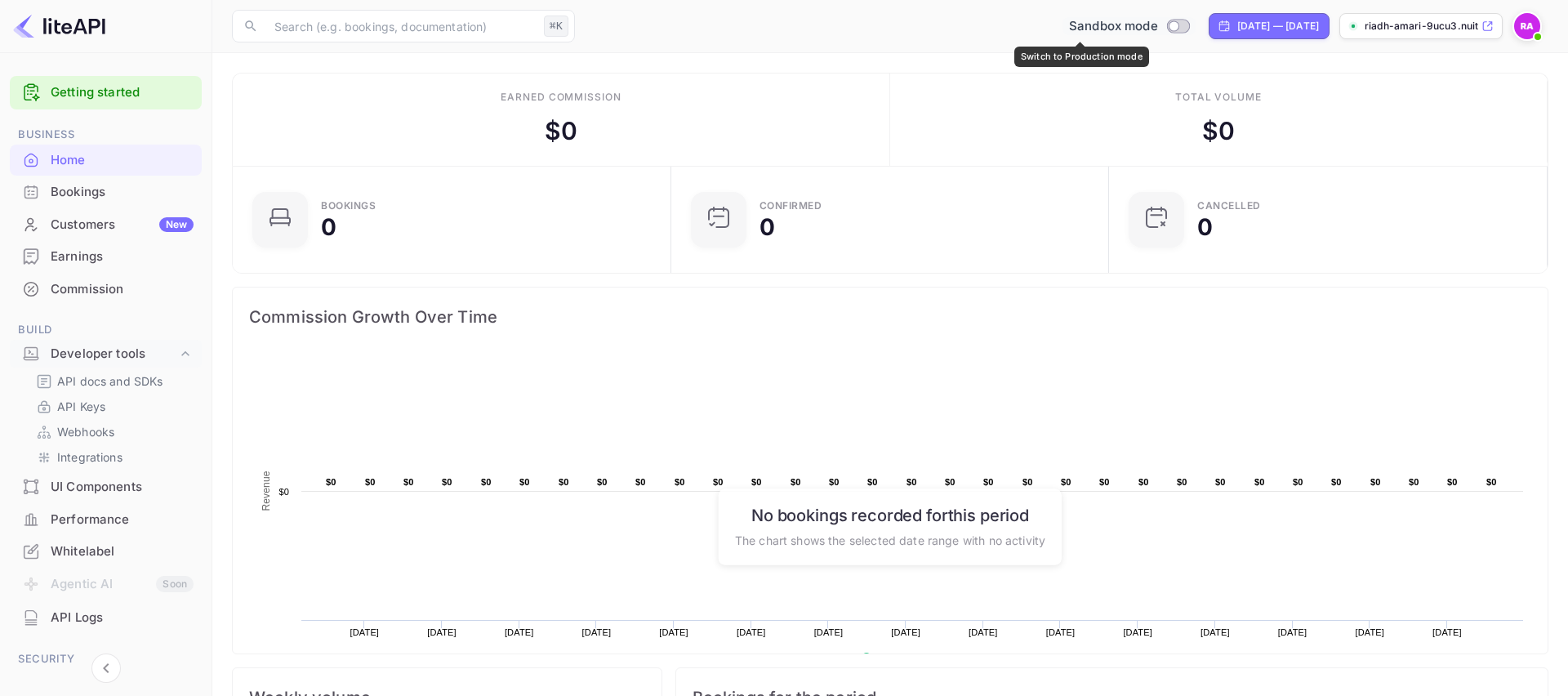
click at [1157, 23] on input "Switch to Production mode" at bounding box center [1174, 26] width 33 height 11
checkbox input "false"
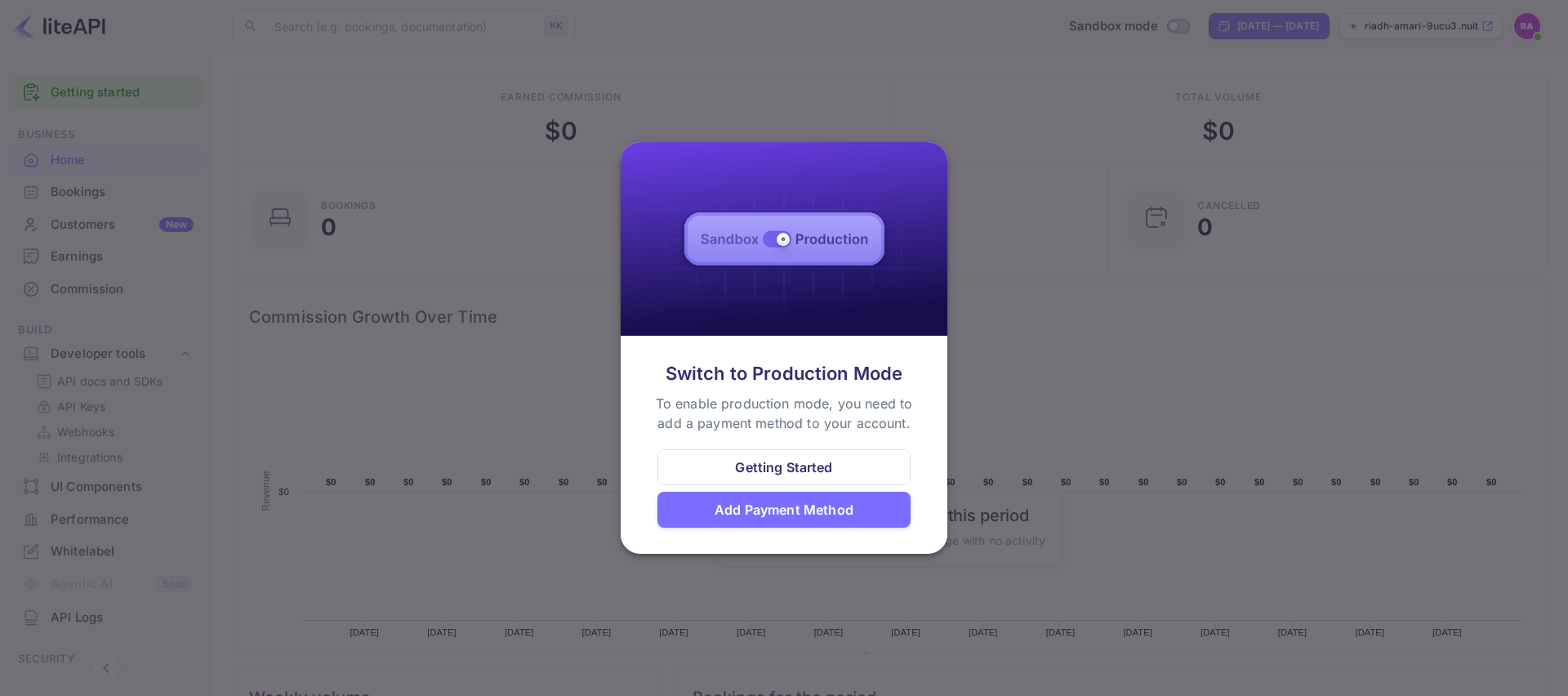
click at [1133, 372] on div at bounding box center [784, 348] width 1568 height 696
